Goal: Task Accomplishment & Management: Manage account settings

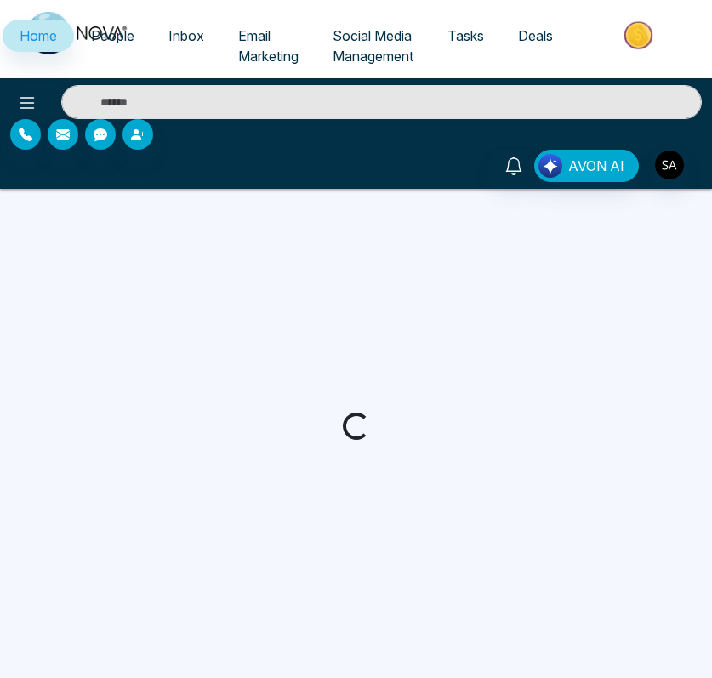
select select "*"
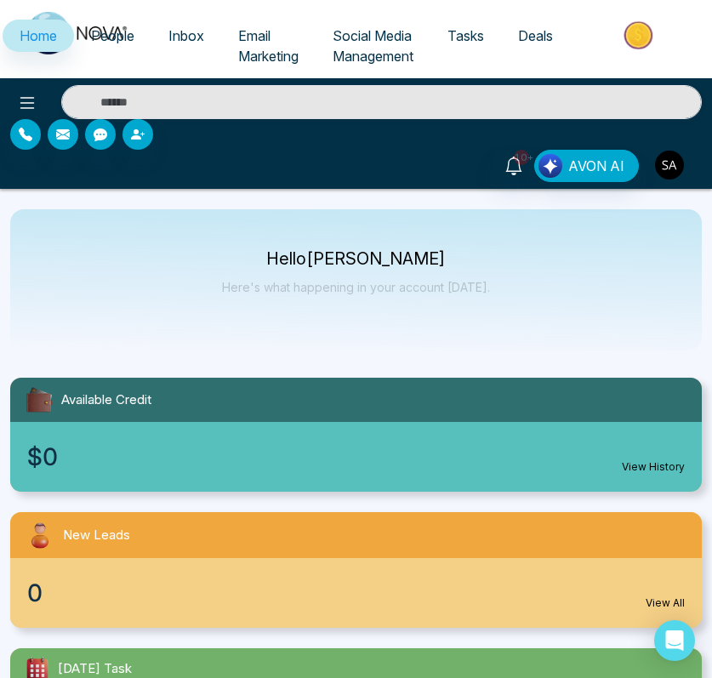
click at [668, 162] on img "button" at bounding box center [669, 165] width 29 height 29
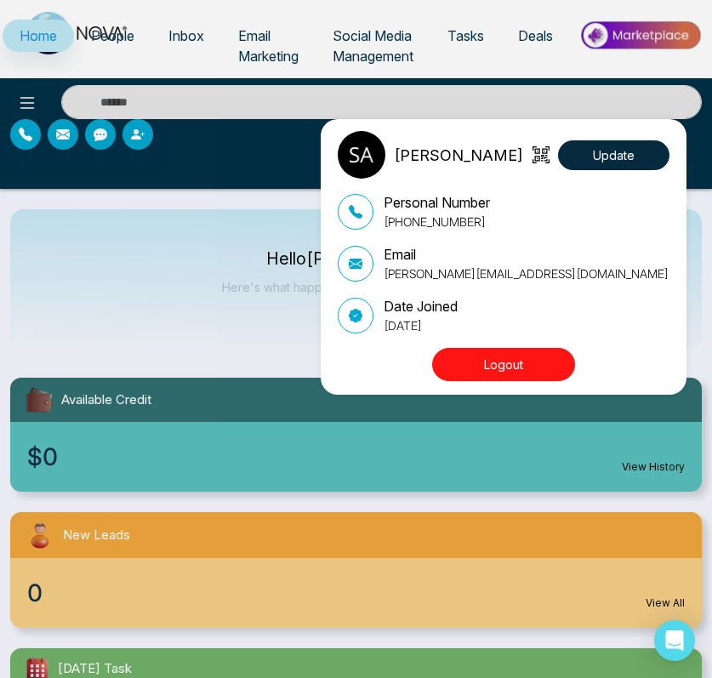
click at [520, 368] on button "Logout" at bounding box center [503, 364] width 143 height 33
